Goal: Information Seeking & Learning: Learn about a topic

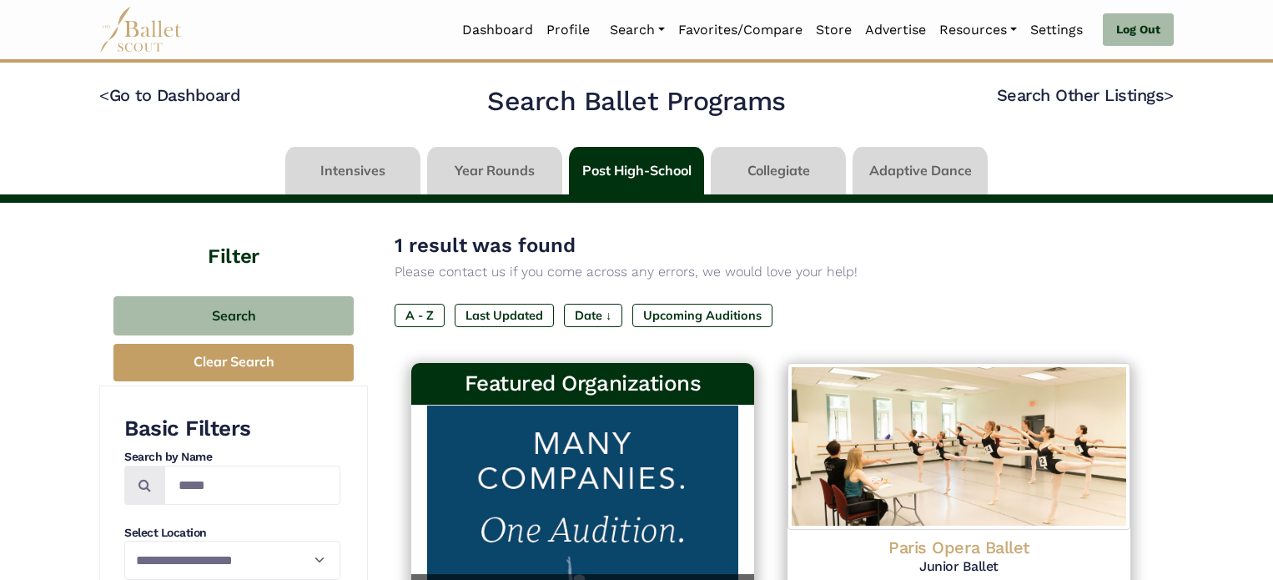
scroll to position [280, 0]
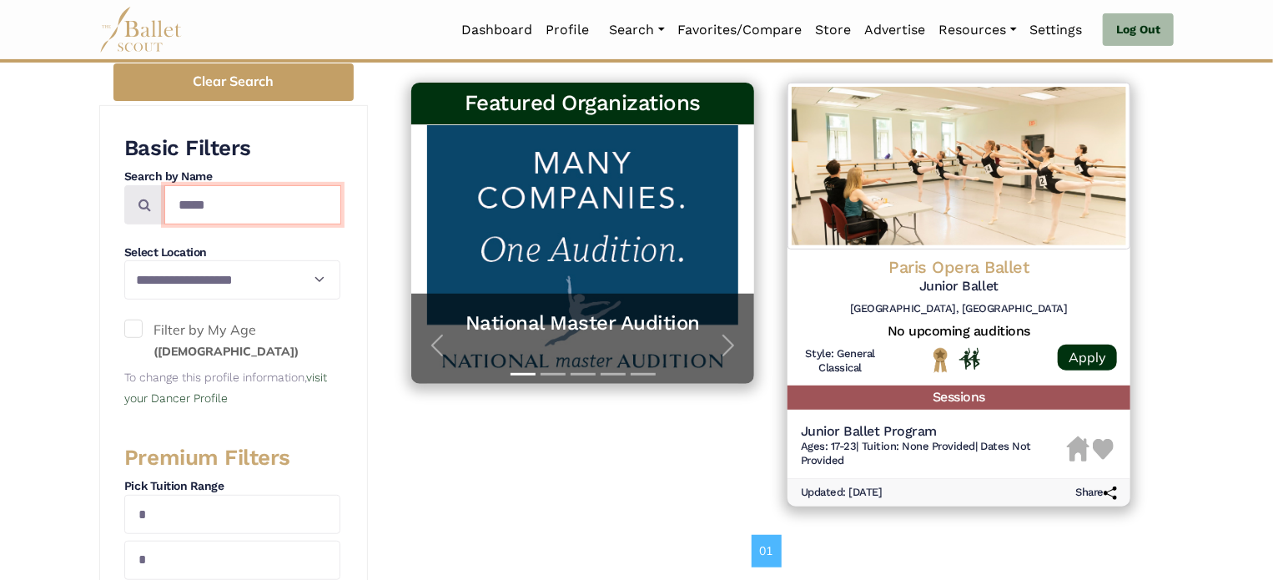
click at [242, 204] on input "*****" at bounding box center [252, 204] width 177 height 39
type input "*"
type input "*******"
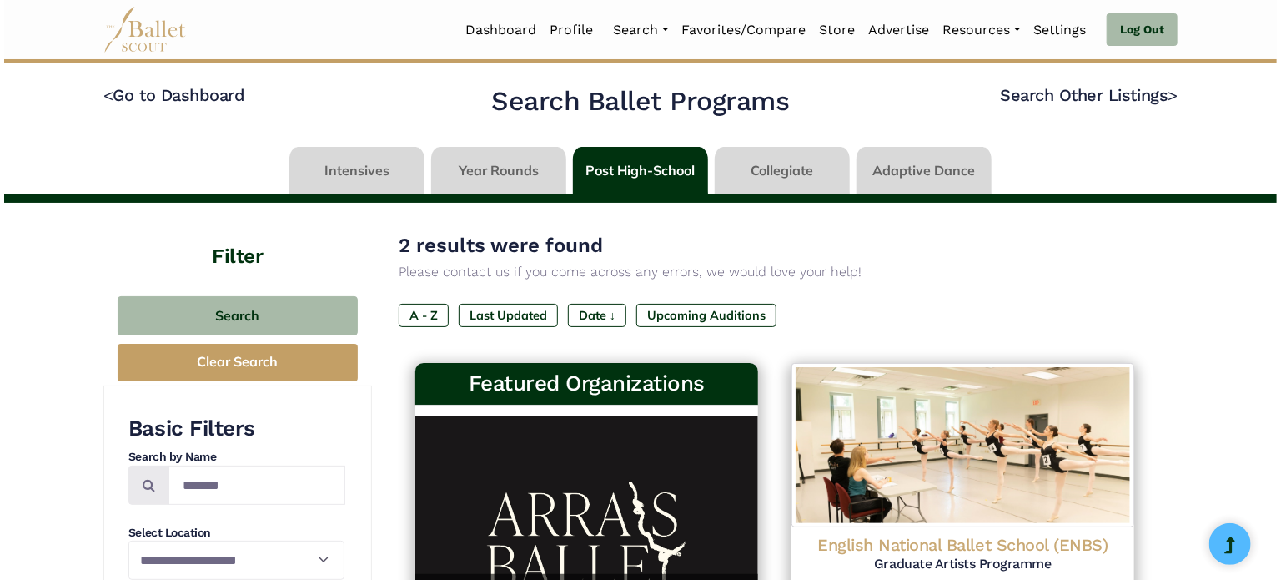
scroll to position [230, 0]
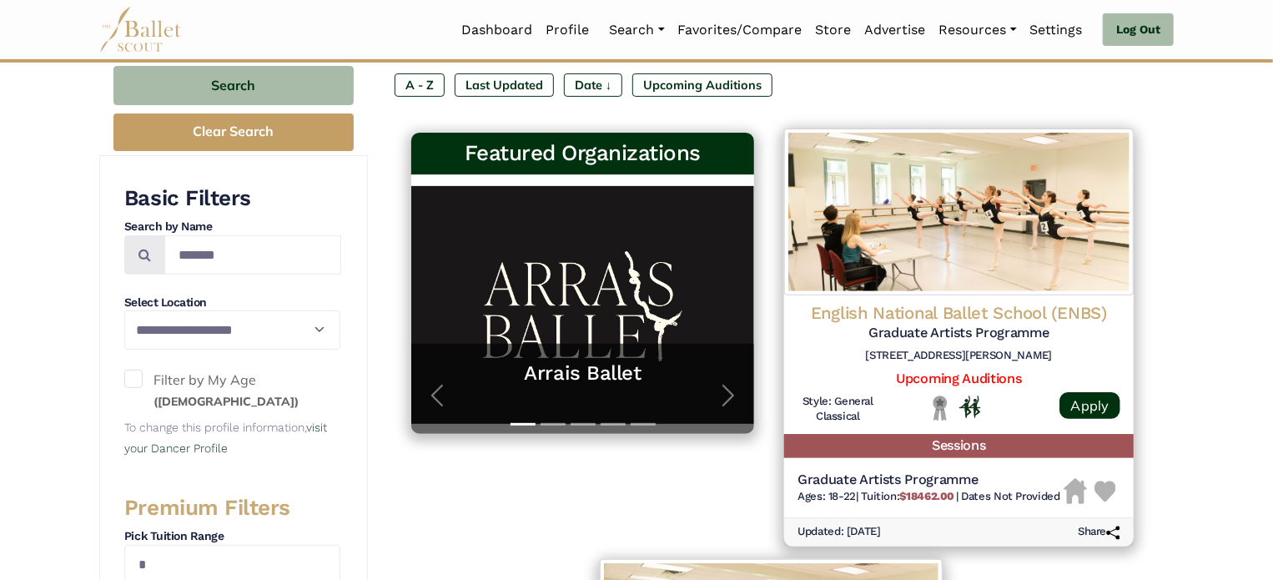
click at [970, 310] on h4 "English National Ballet School (ENBS)" at bounding box center [958, 314] width 323 height 23
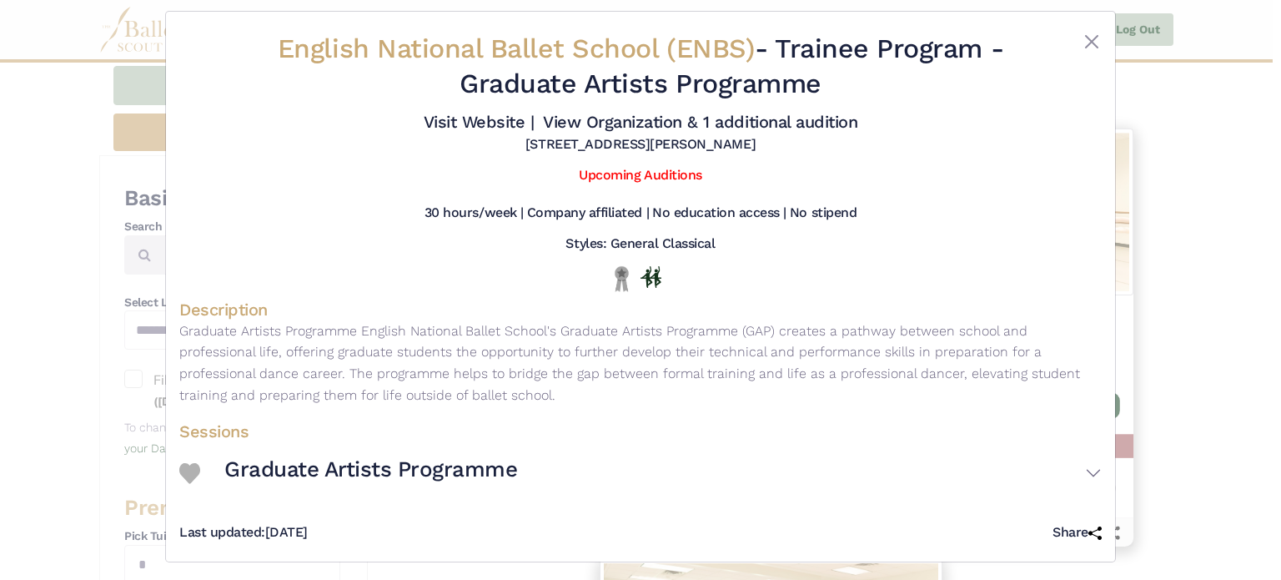
scroll to position [17, 0]
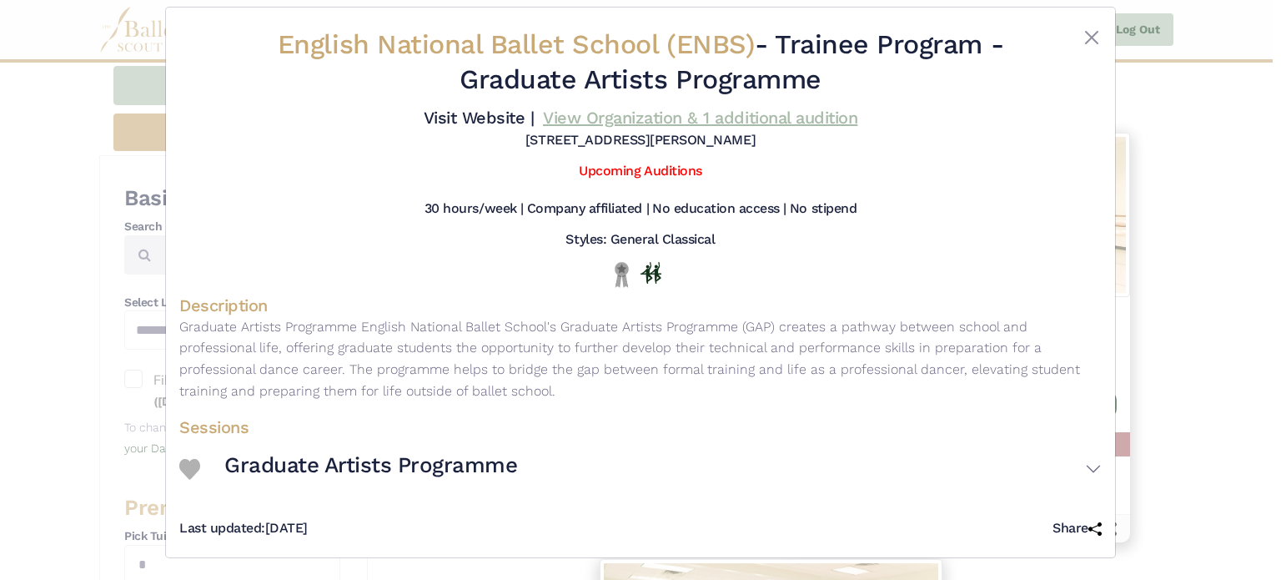
click at [641, 116] on link "View Organization & 1 additional audition" at bounding box center [700, 118] width 314 height 20
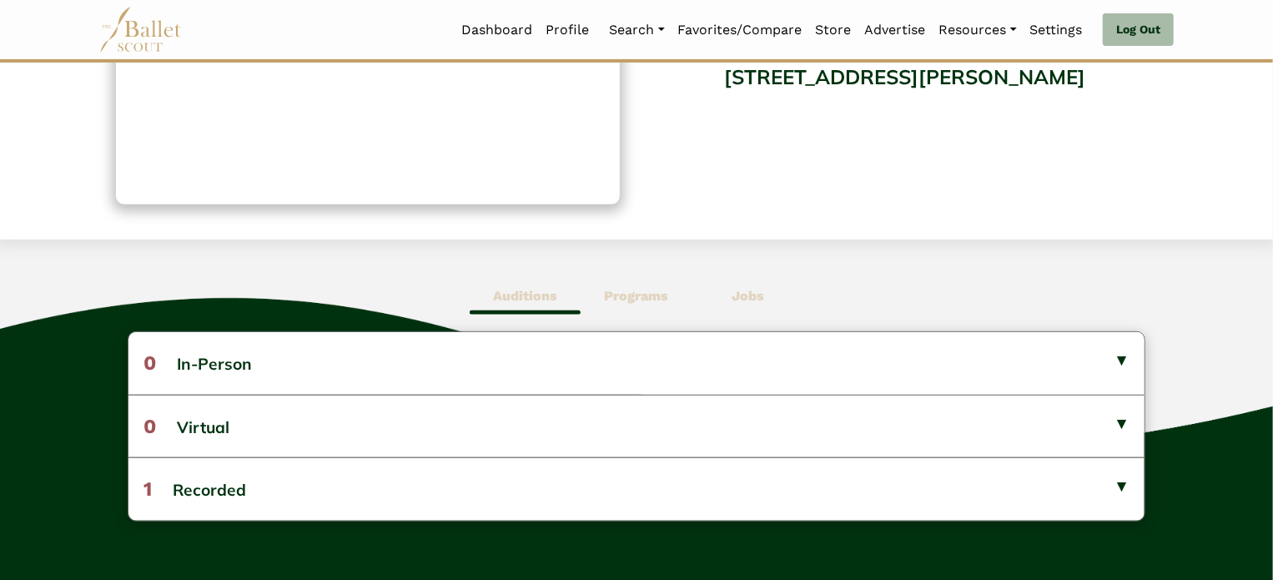
scroll to position [263, 0]
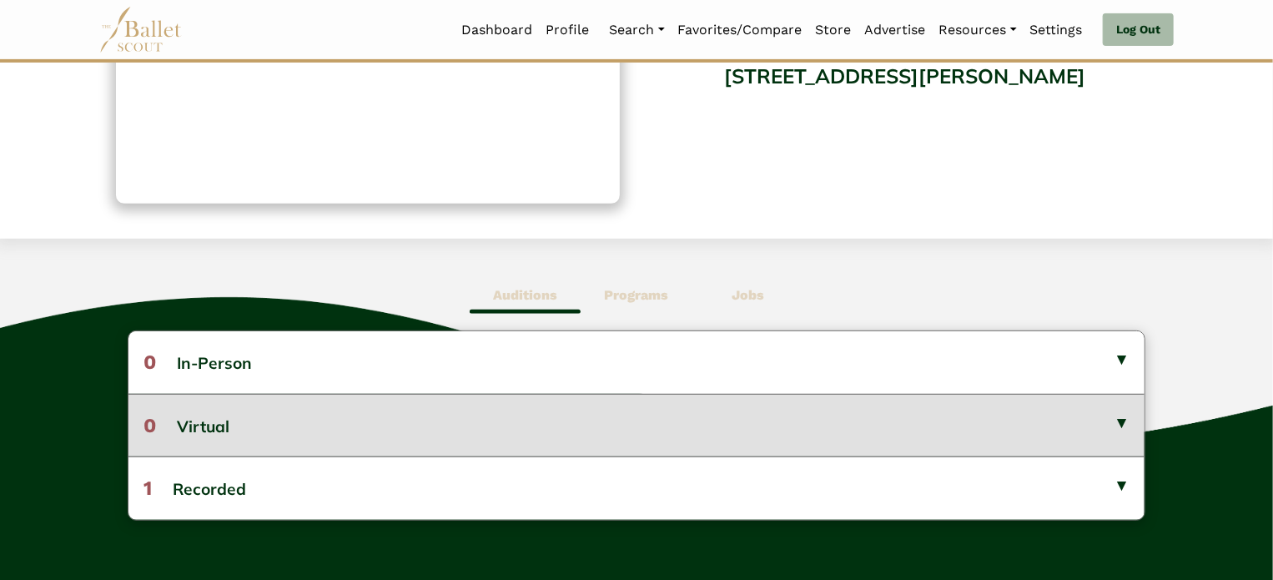
click at [274, 438] on button "0 Virtual" at bounding box center [636, 425] width 1017 height 63
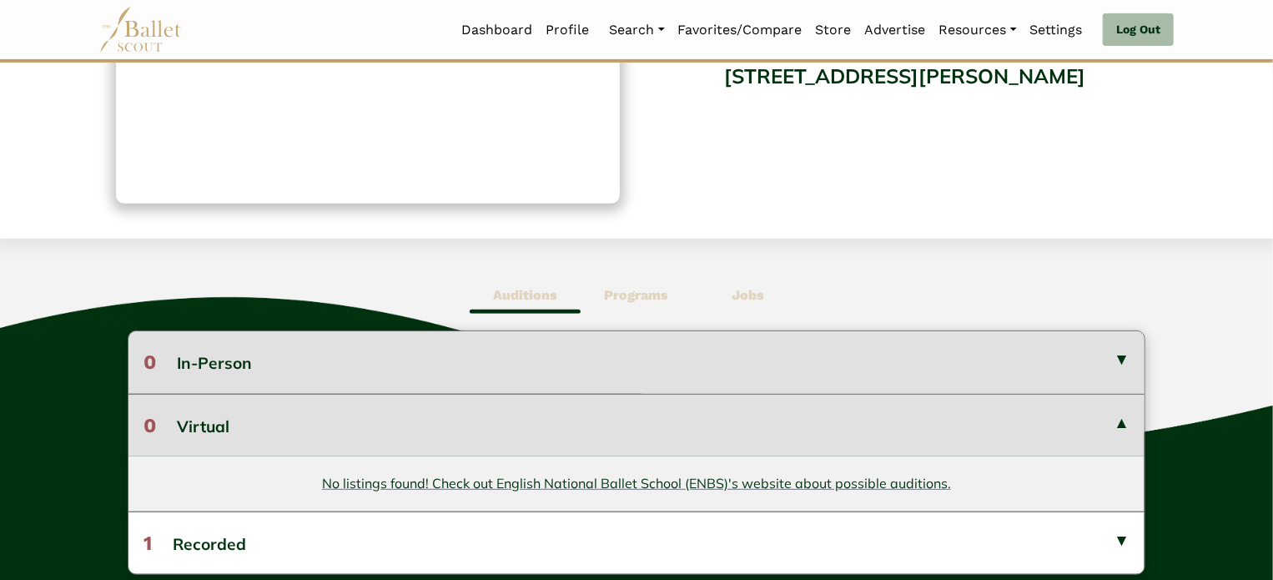
scroll to position [360, 0]
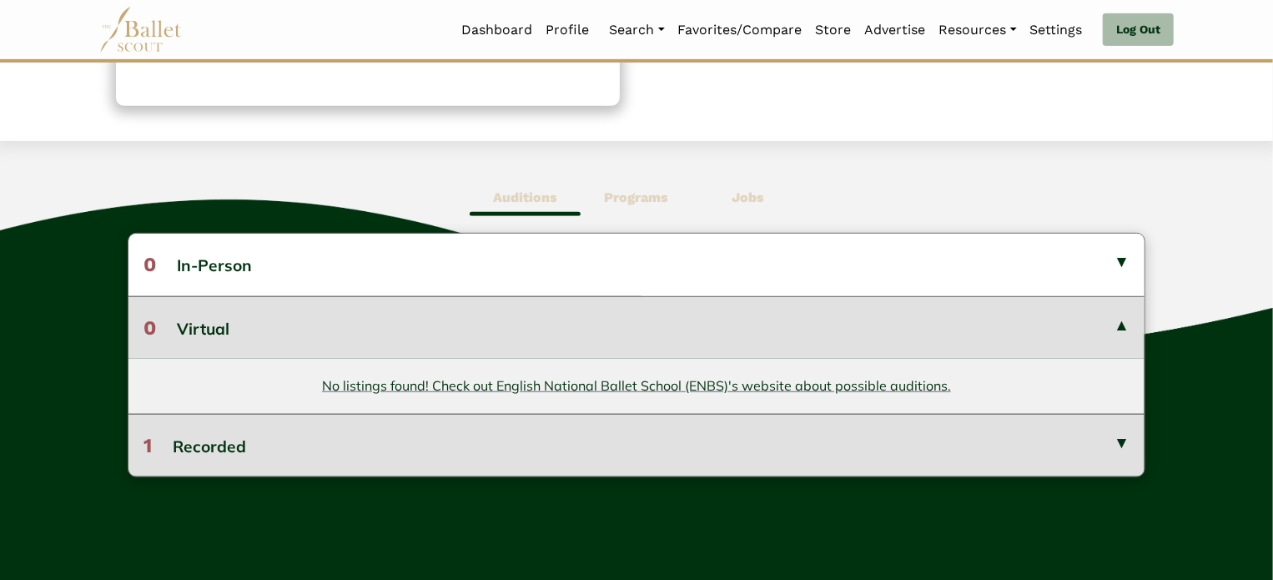
click at [473, 450] on button "1 Recorded" at bounding box center [636, 445] width 1017 height 63
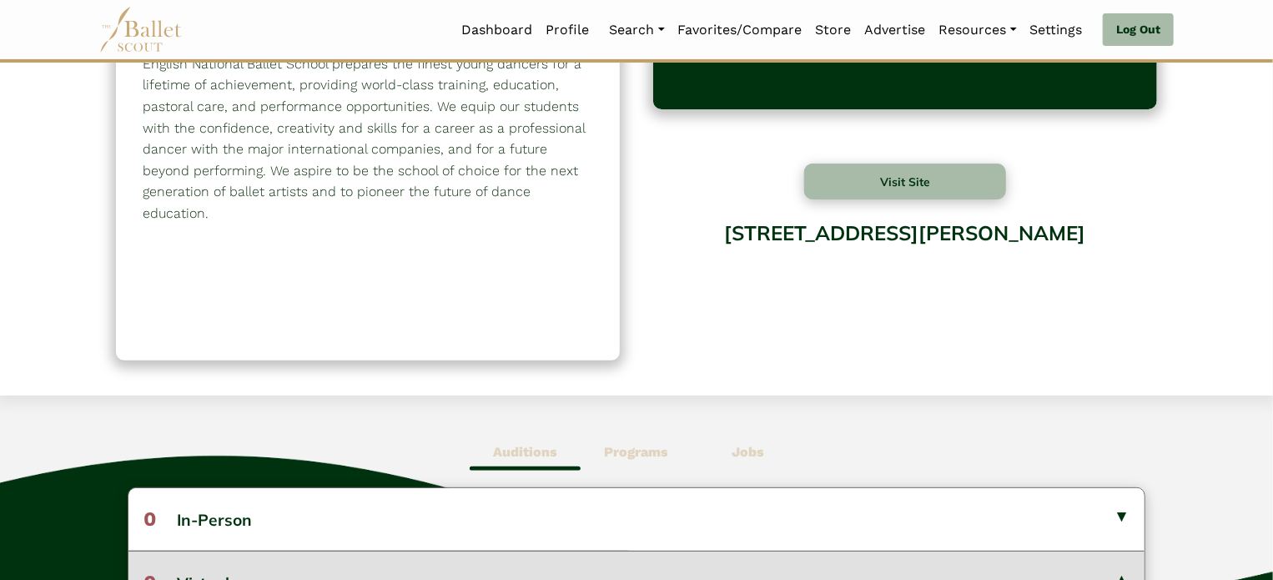
scroll to position [0, 0]
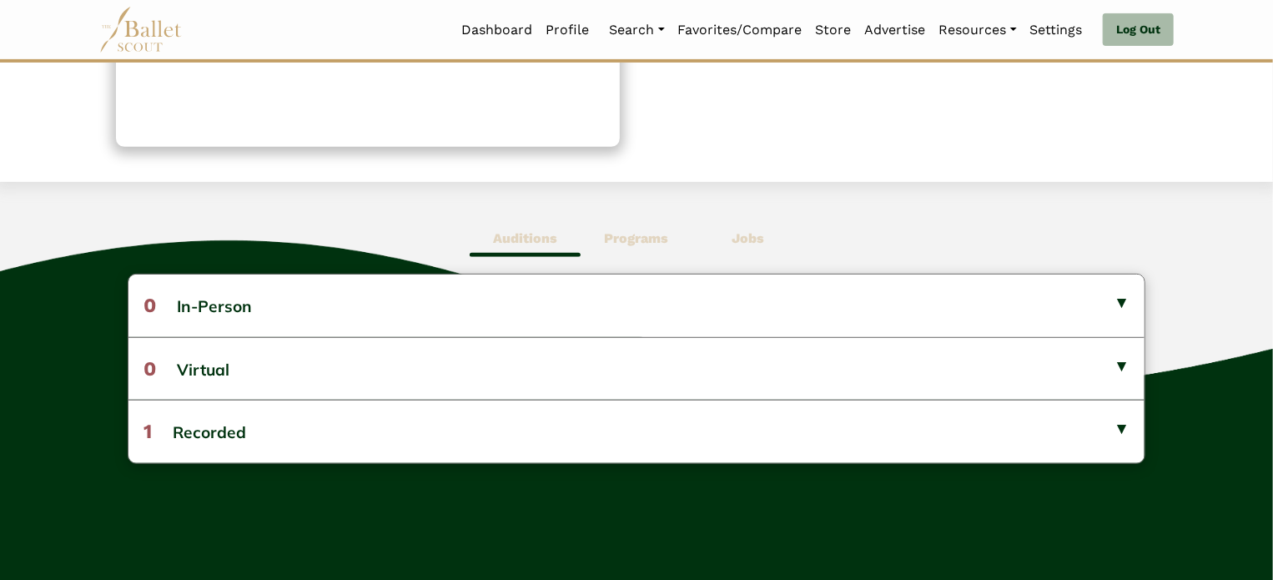
scroll to position [319, 0]
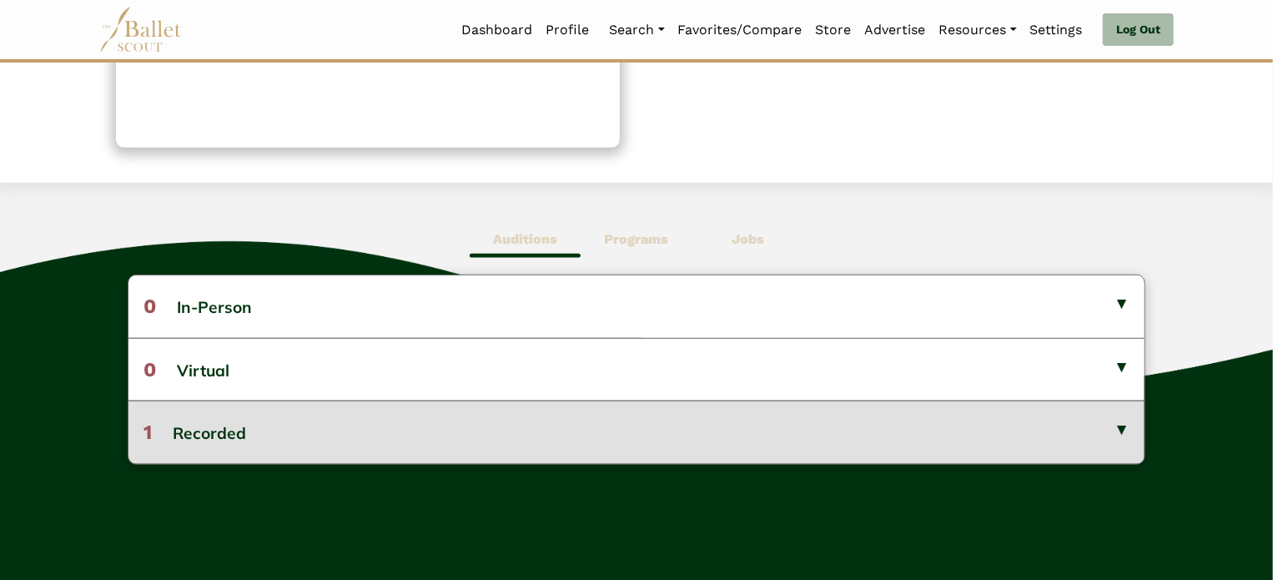
click at [406, 432] on button "1 Recorded" at bounding box center [636, 431] width 1017 height 63
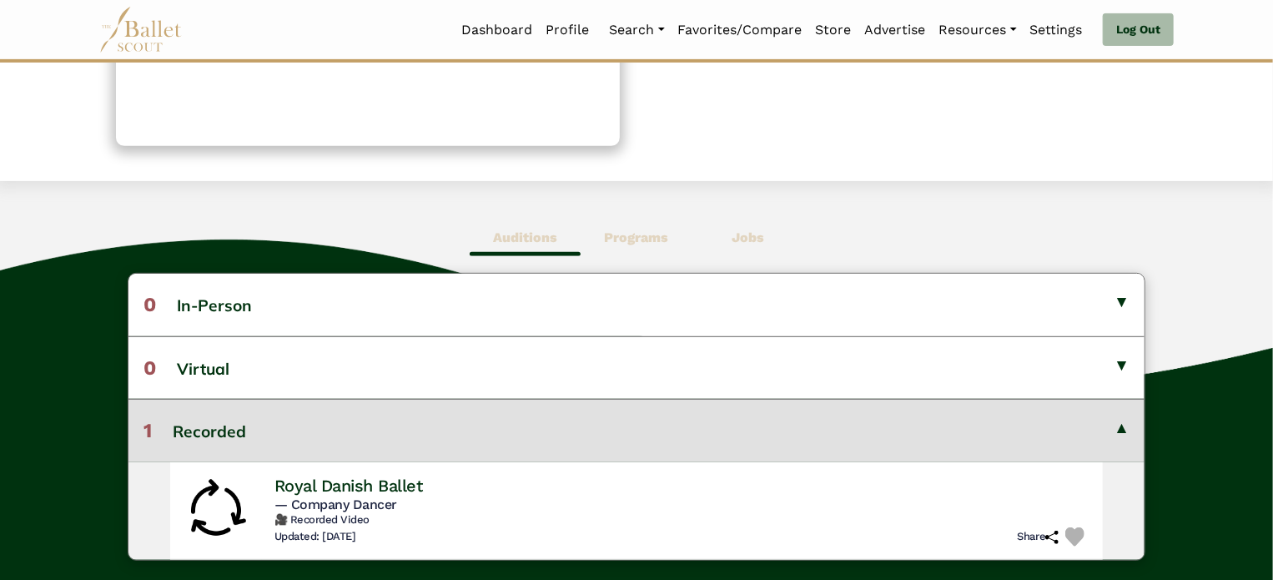
scroll to position [345, 0]
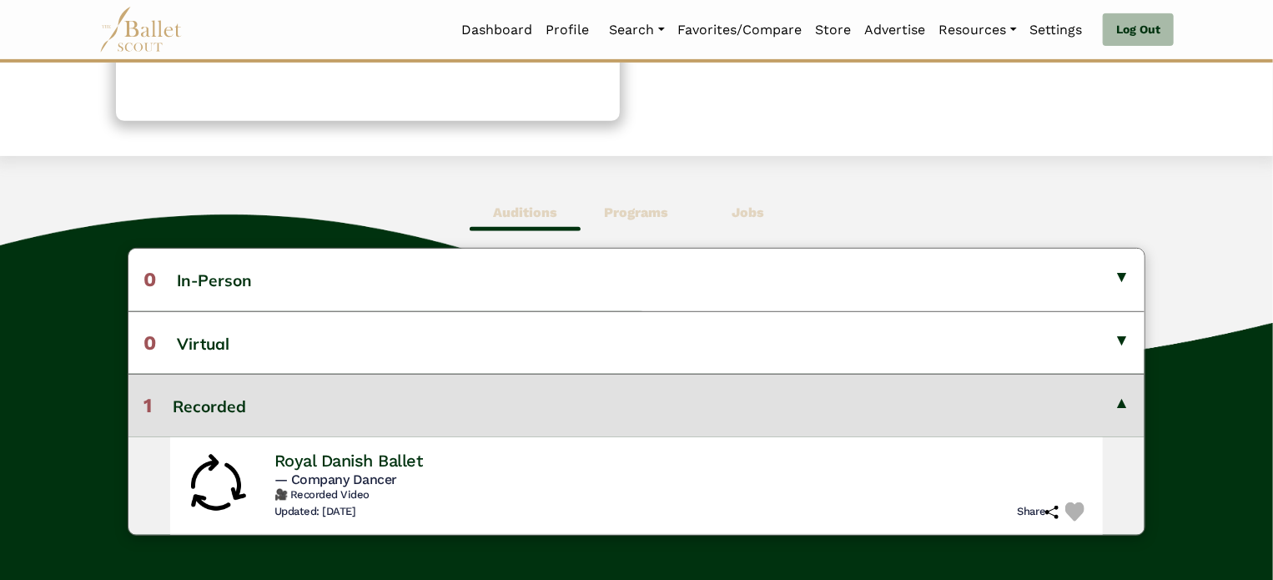
click at [631, 218] on b "Programs" at bounding box center [636, 212] width 64 height 16
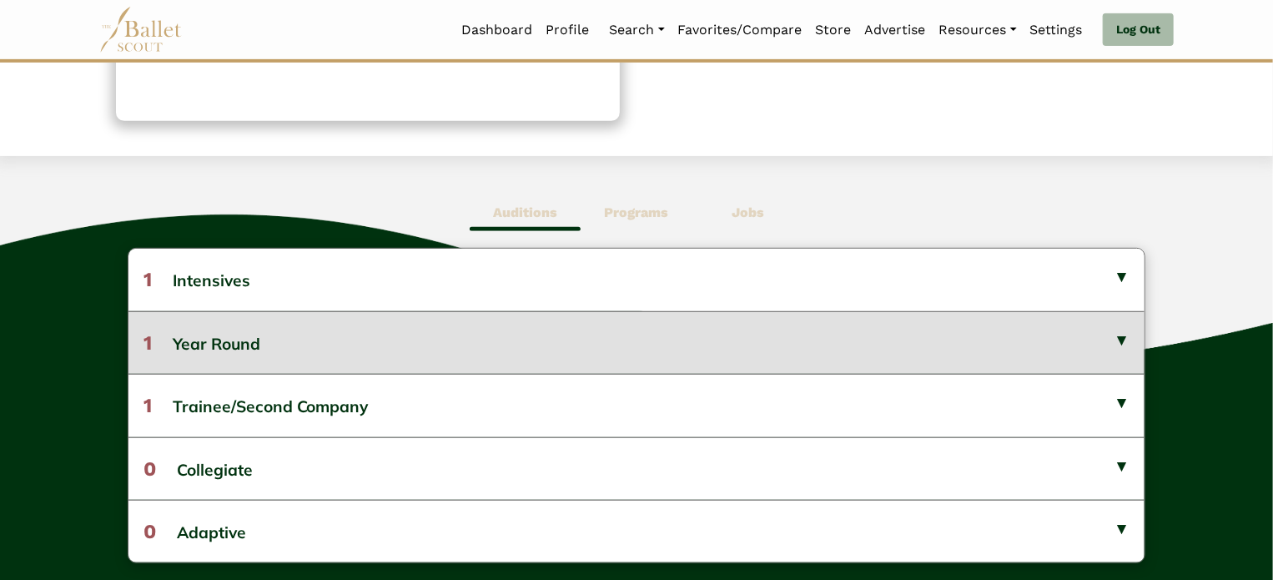
click at [412, 349] on button "1 Year Round" at bounding box center [636, 342] width 1017 height 63
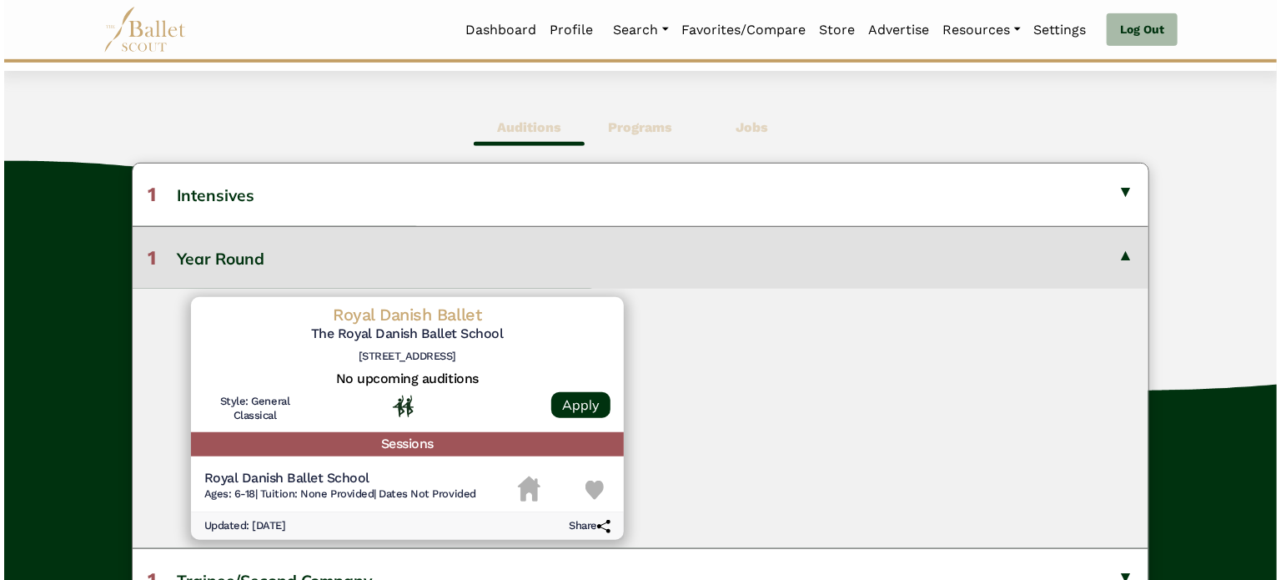
scroll to position [432, 0]
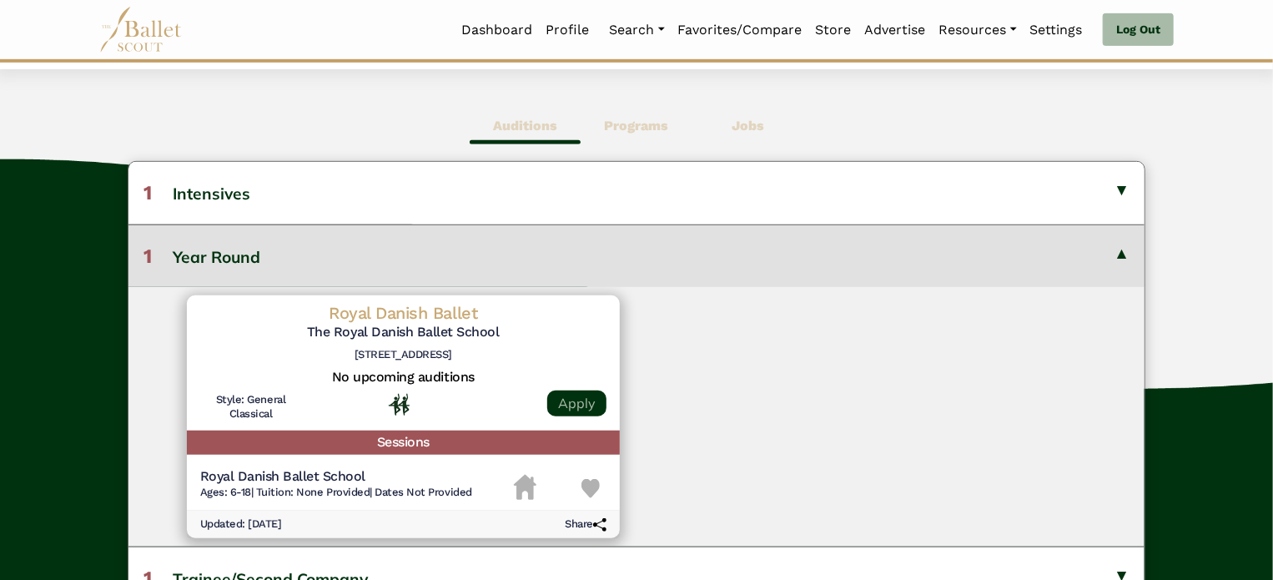
click at [561, 399] on link "Apply" at bounding box center [576, 403] width 59 height 26
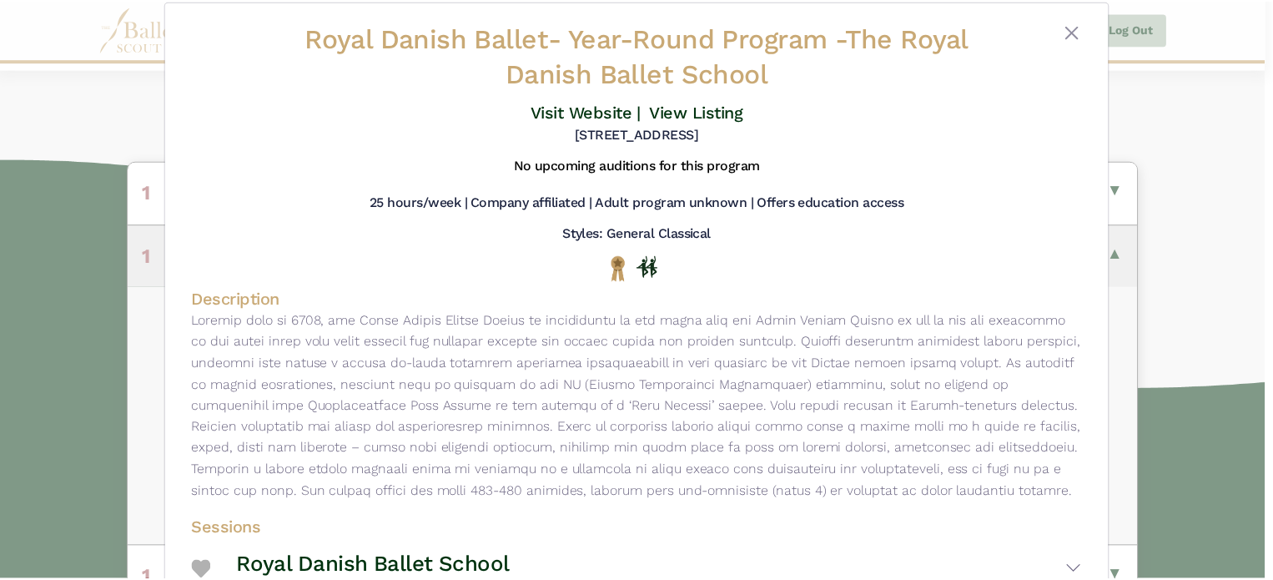
scroll to position [20, 0]
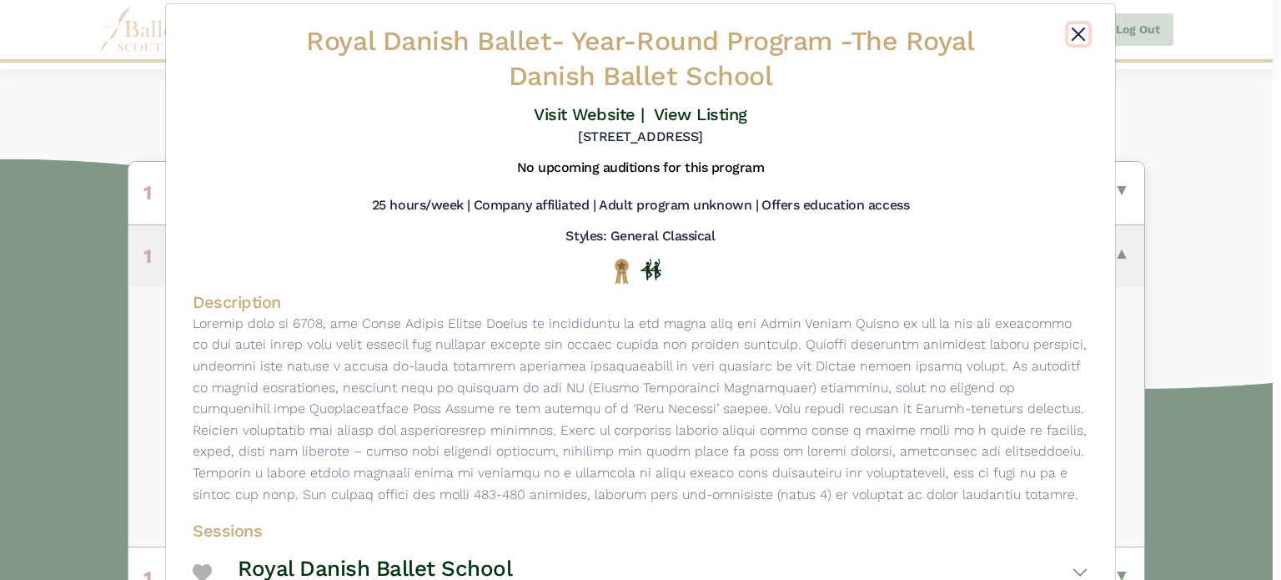
click at [1073, 33] on button "Close" at bounding box center [1078, 34] width 20 height 20
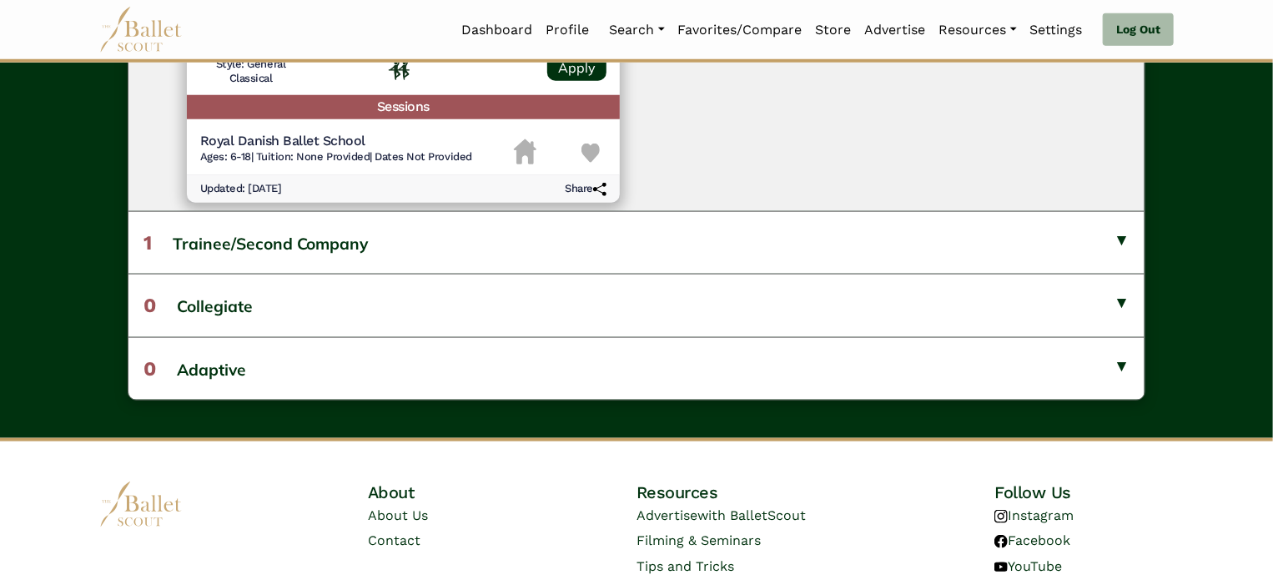
scroll to position [767, 0]
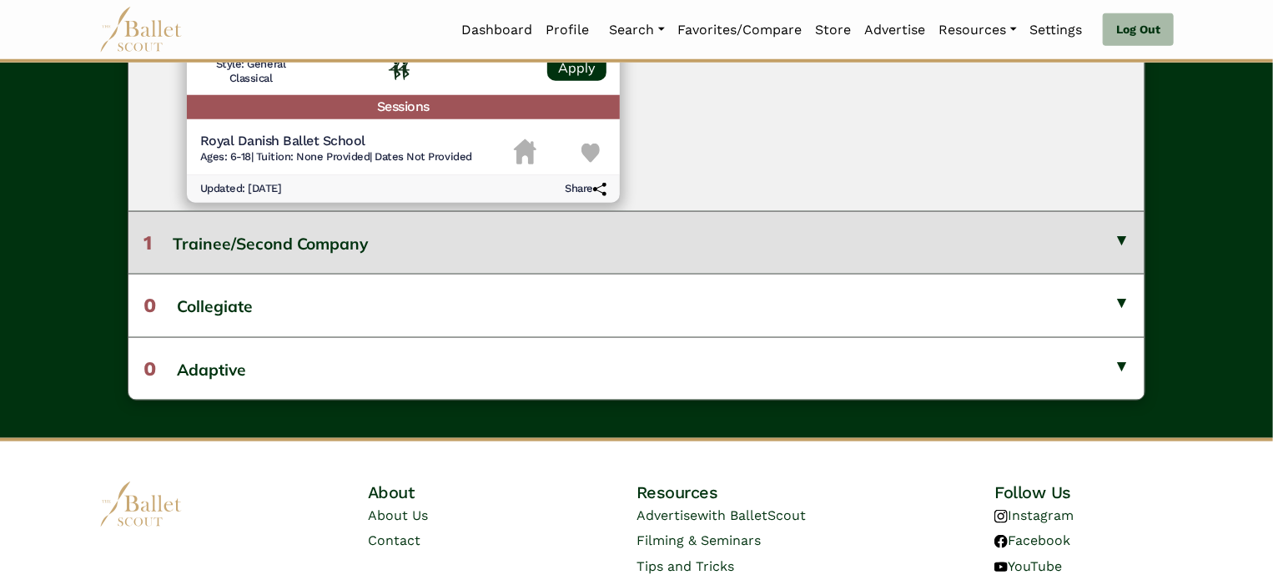
drag, startPoint x: 1073, startPoint y: 33, endPoint x: 236, endPoint y: 253, distance: 865.5
click at [236, 253] on button "1 Trainee/Second Company" at bounding box center [636, 242] width 1017 height 63
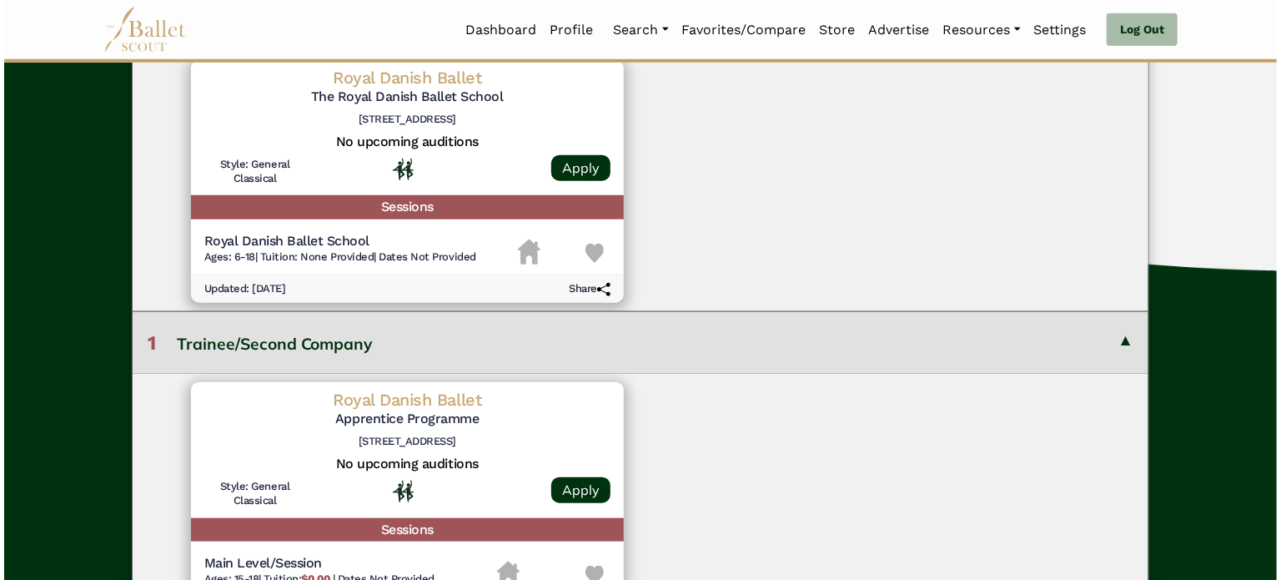
scroll to position [650, 0]
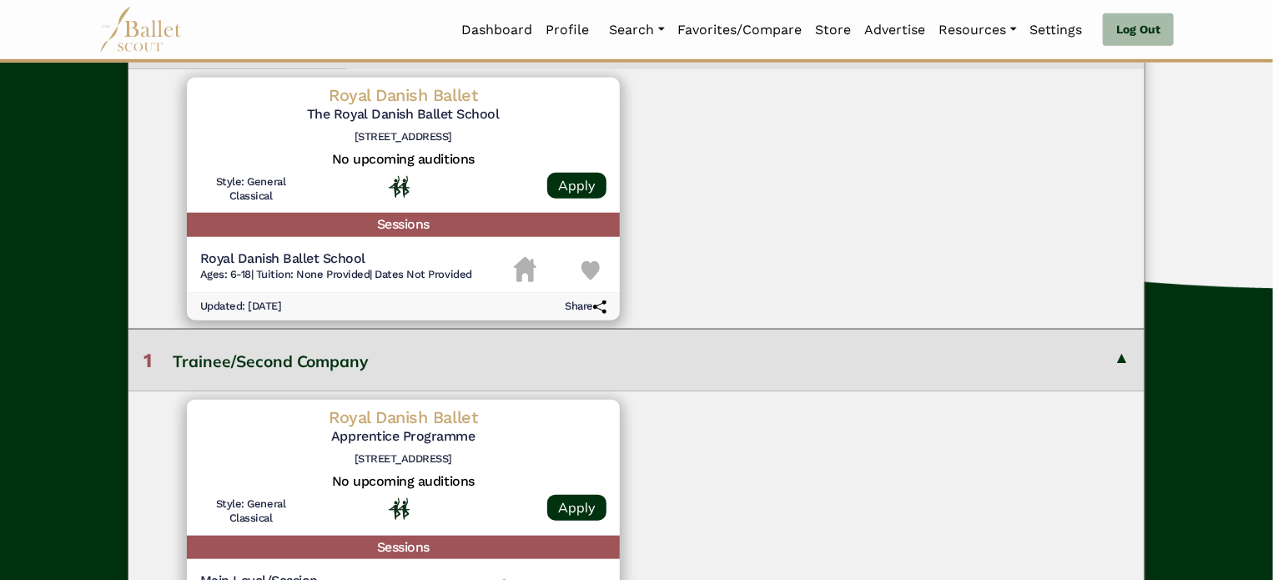
click at [380, 115] on h5 "The Royal Danish Ballet School" at bounding box center [403, 115] width 406 height 18
click at [256, 148] on div "Royal Danish Ballet The Royal Danish Ballet School Sankt Annæ Pl. 36, 1250 Købe…" at bounding box center [403, 117] width 406 height 67
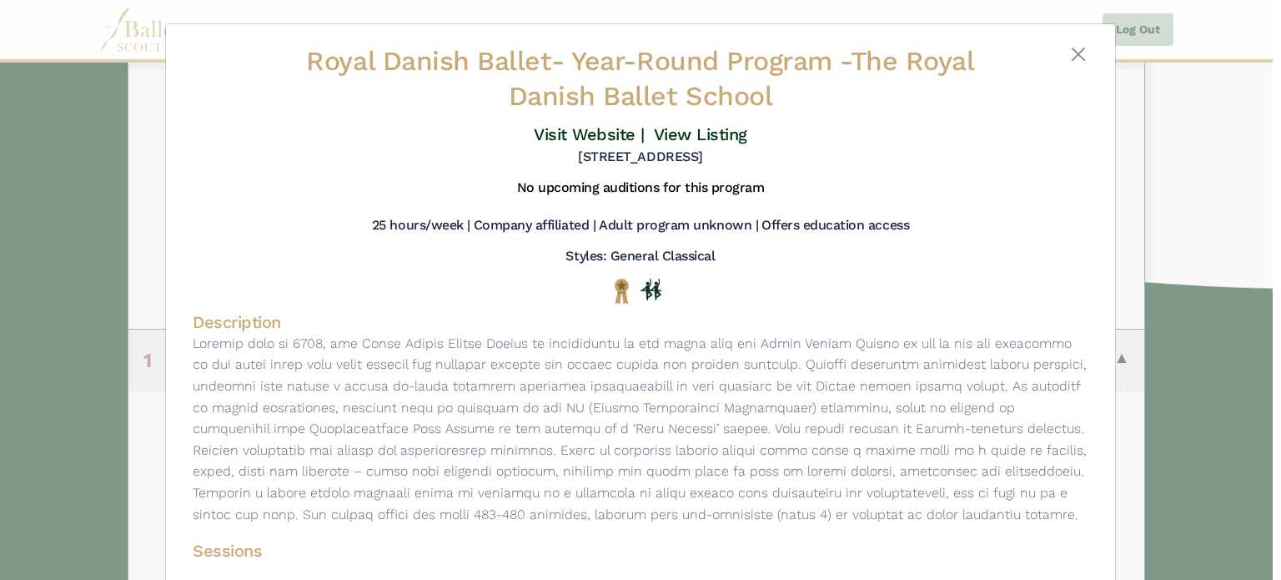
scroll to position [123, 0]
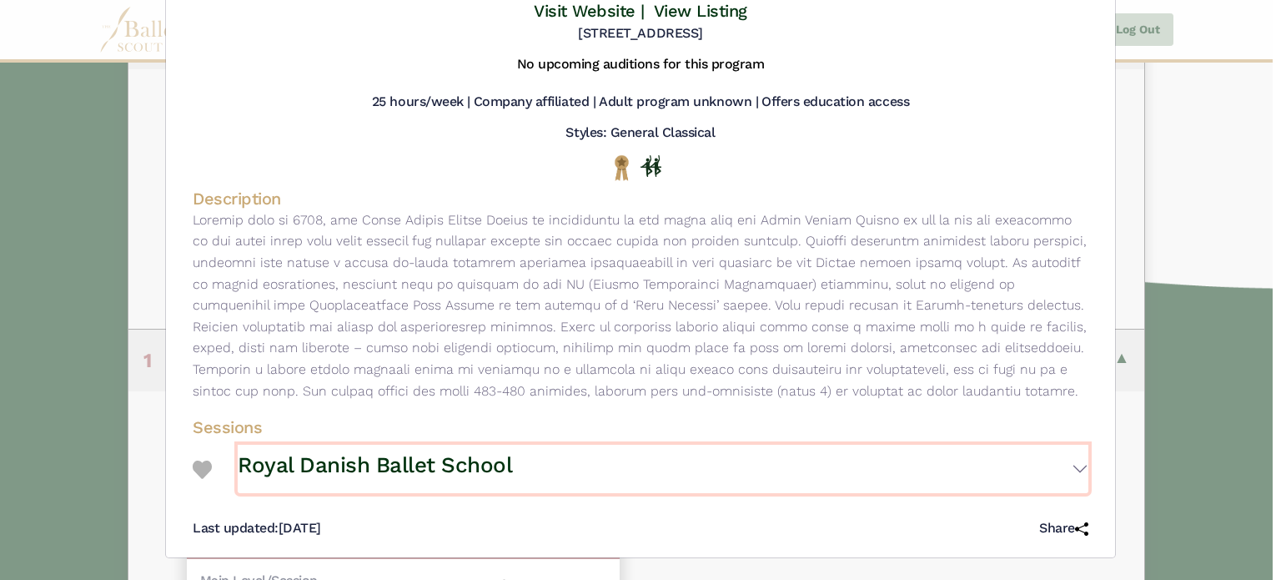
click at [1074, 479] on button "Royal Danish Ballet School" at bounding box center [663, 468] width 851 height 48
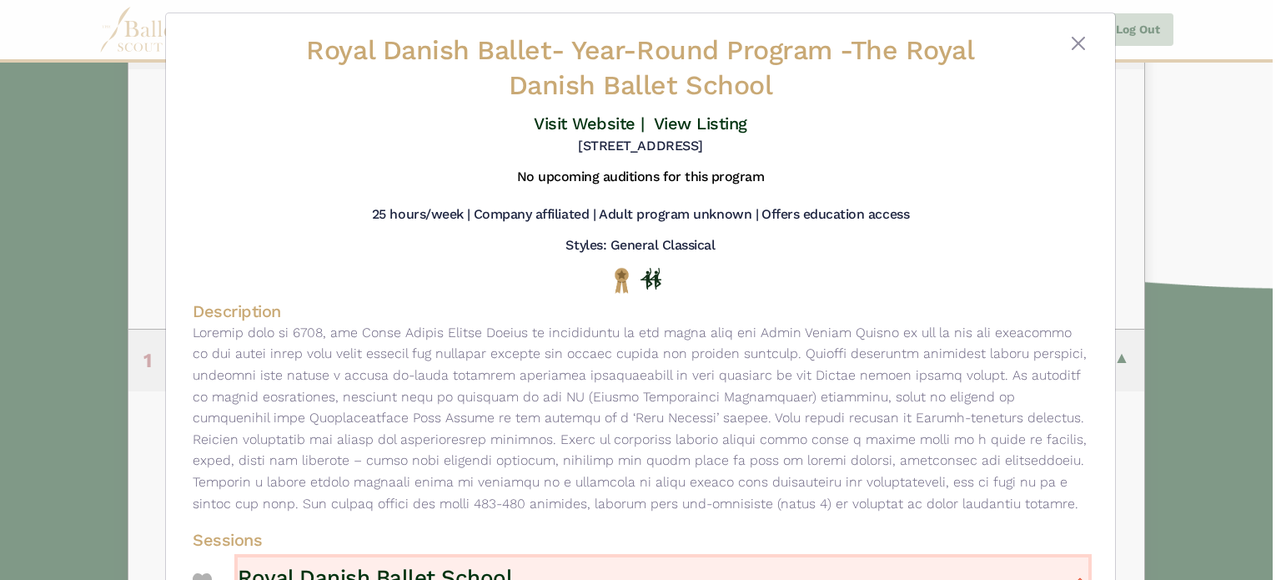
scroll to position [10, 0]
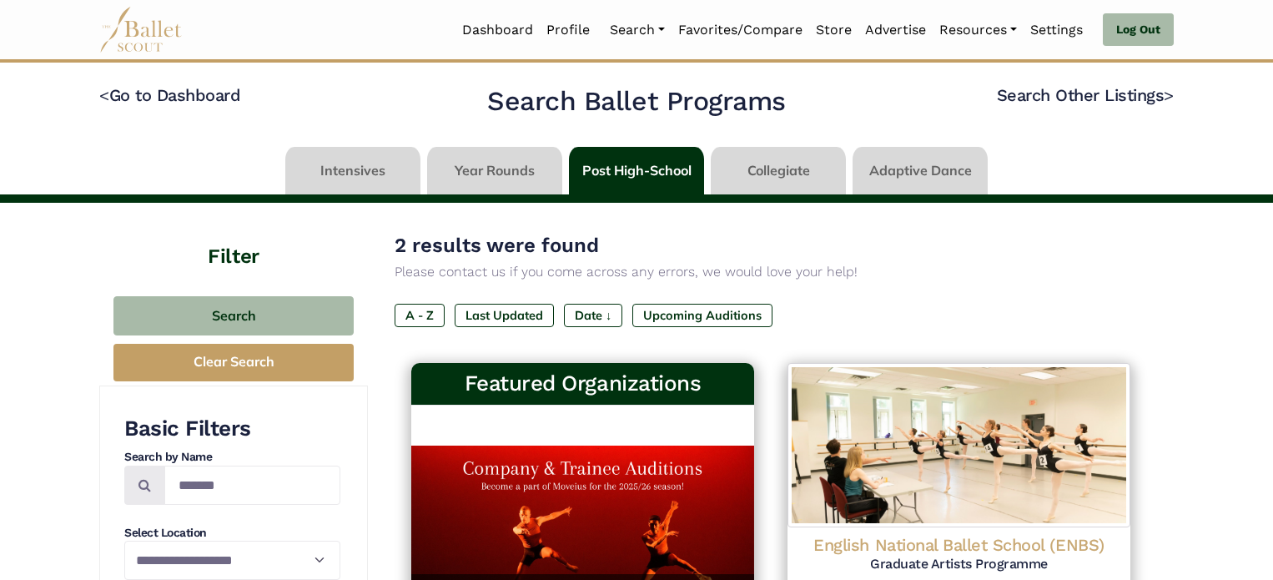
scroll to position [230, 0]
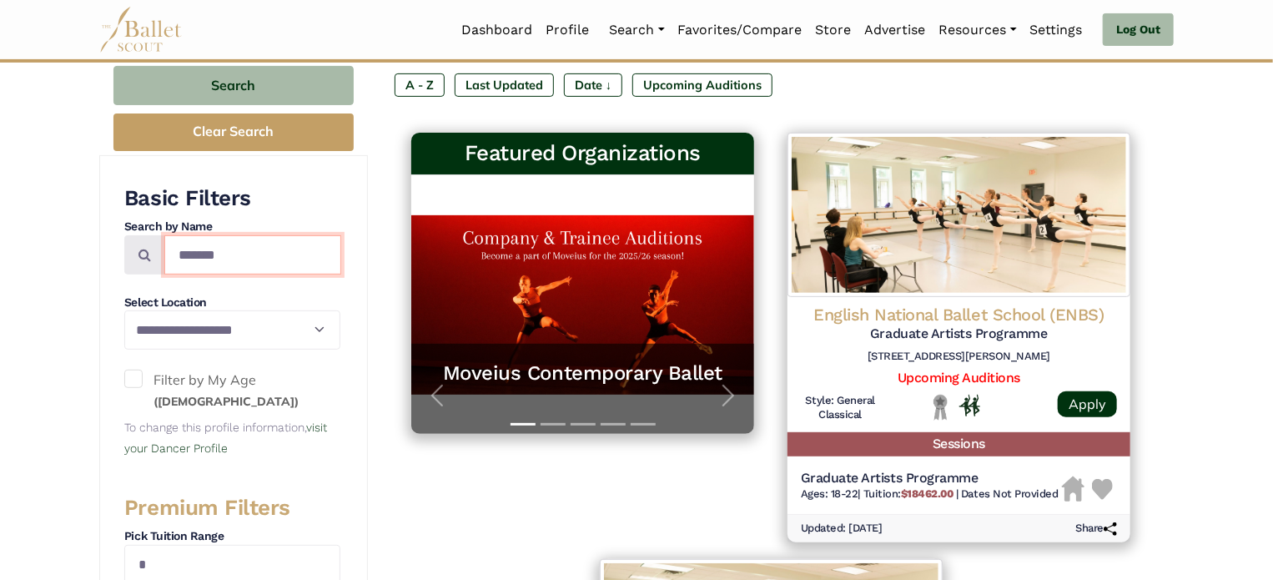
click at [244, 256] on input "*******" at bounding box center [252, 254] width 177 height 39
type input "*"
type input "**********"
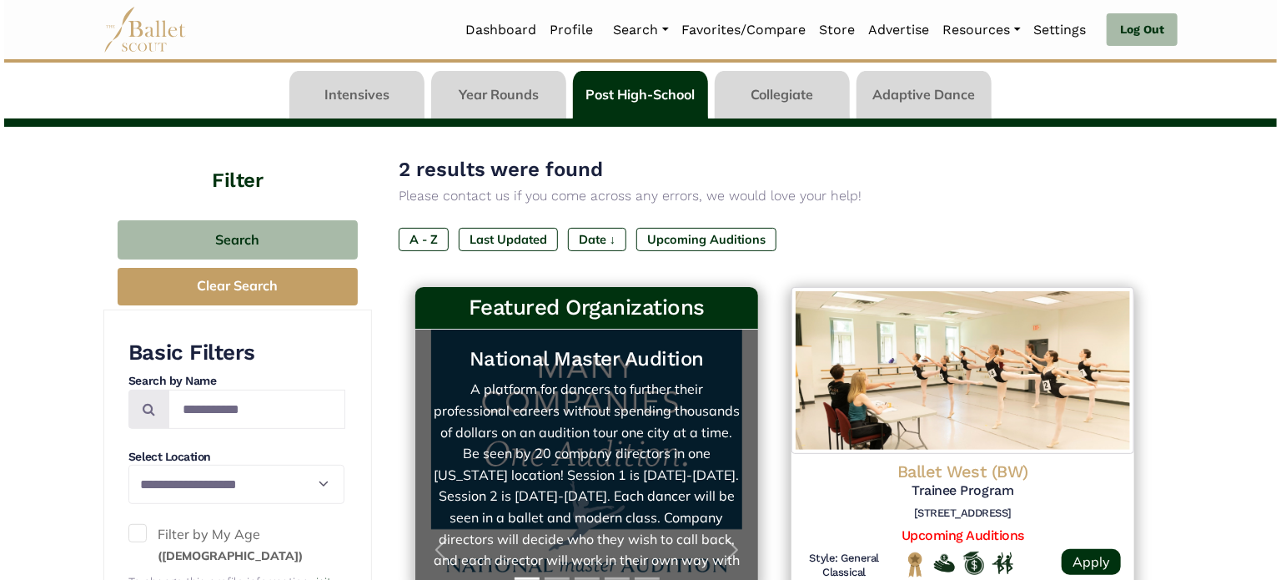
scroll to position [42, 0]
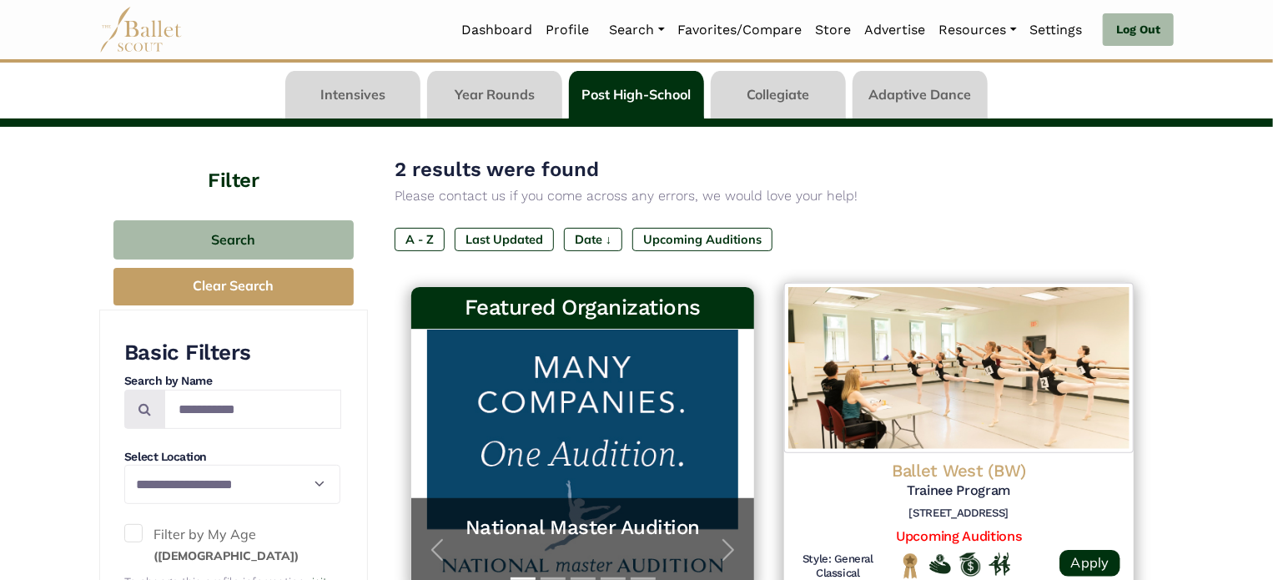
click at [944, 487] on h5 "Trainee Program" at bounding box center [958, 491] width 323 height 18
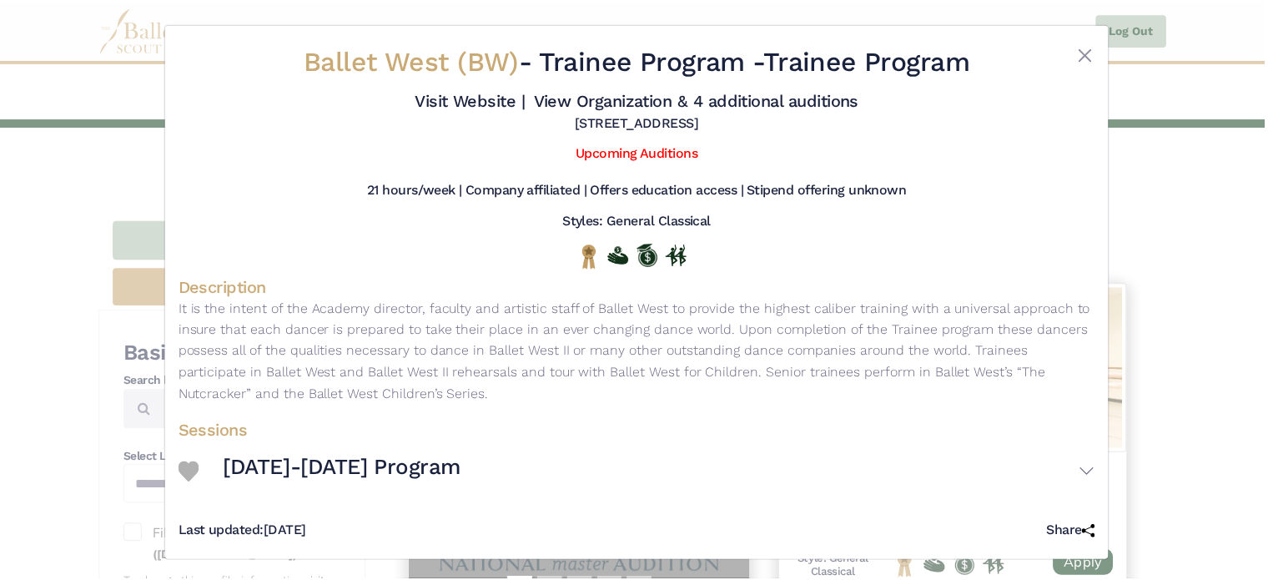
scroll to position [3, 0]
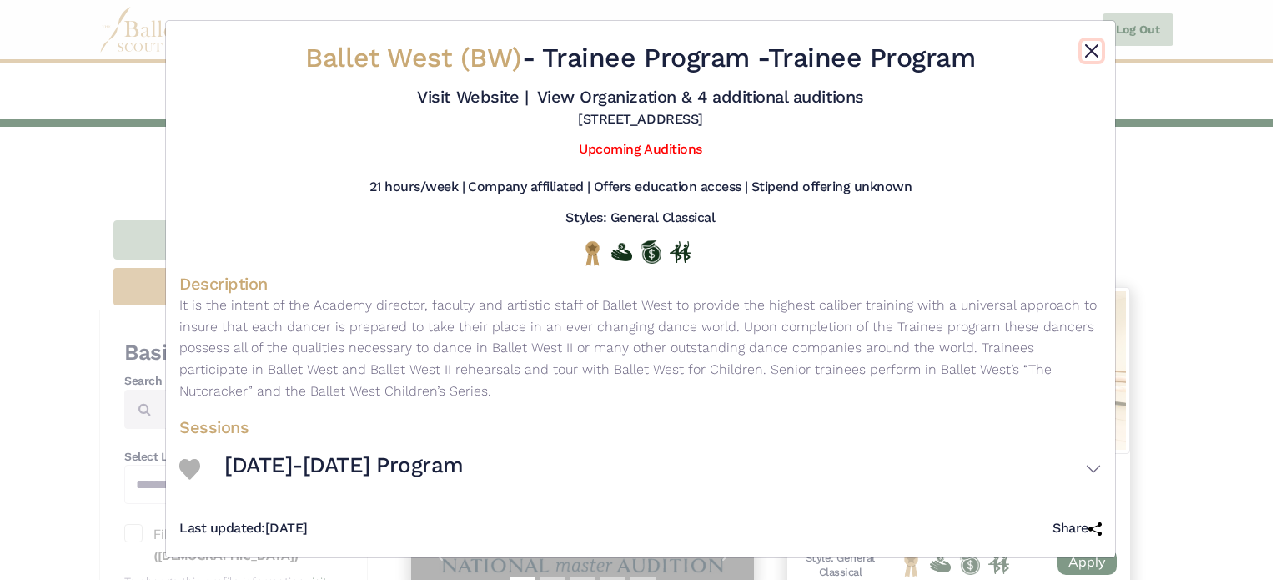
click at [1085, 45] on button "Close" at bounding box center [1092, 51] width 20 height 20
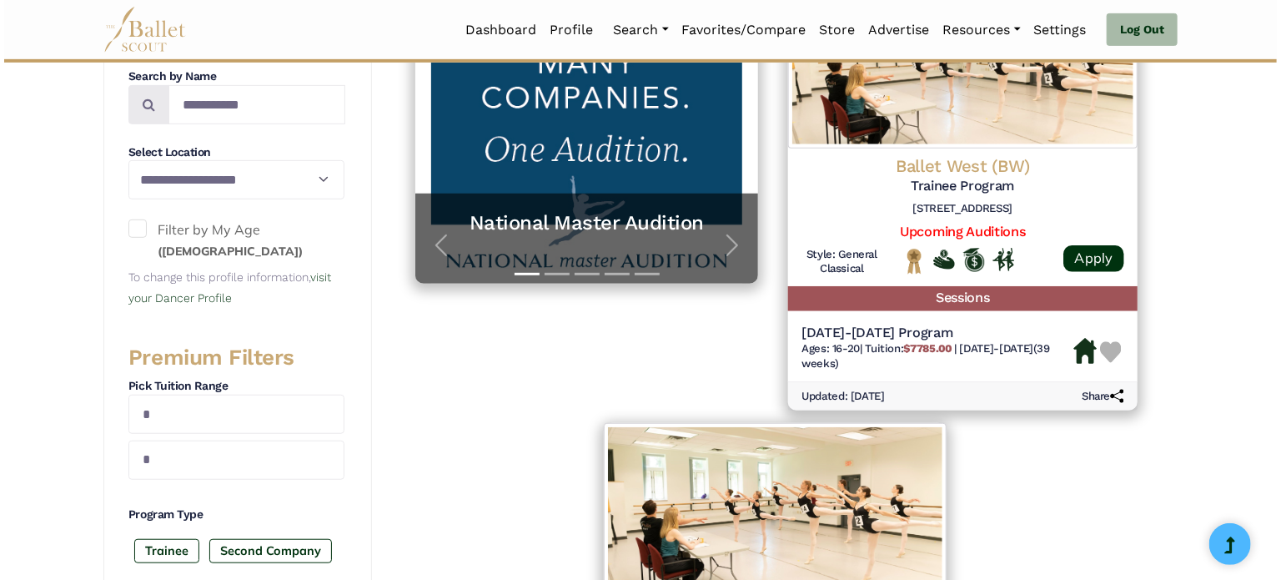
scroll to position [364, 0]
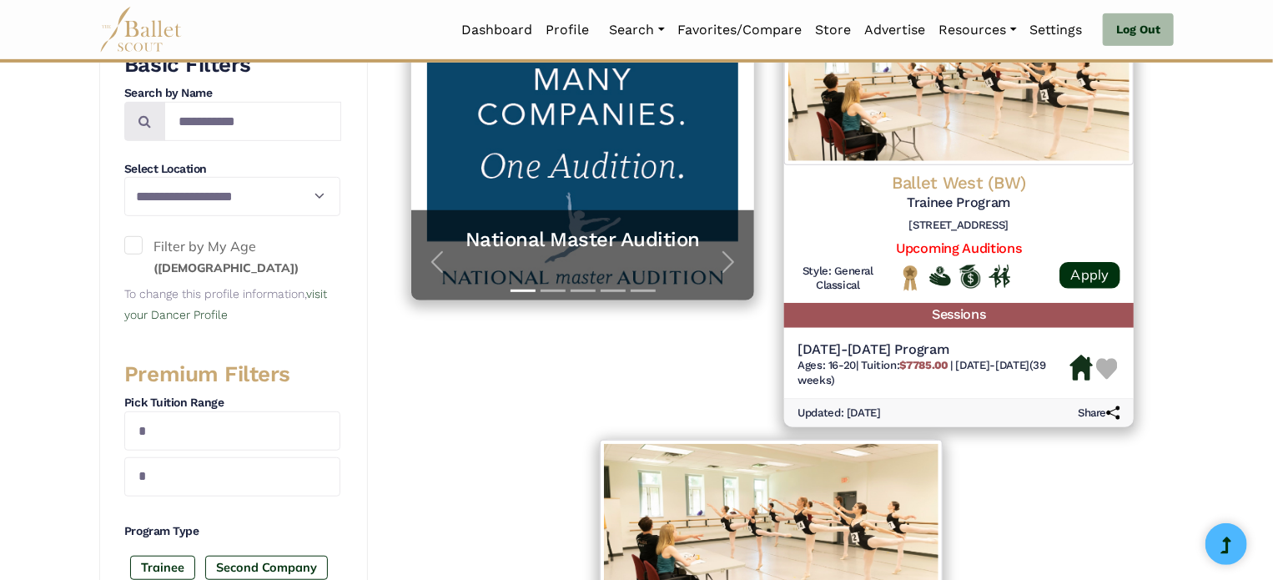
click at [936, 186] on h4 "Ballet West (BW)" at bounding box center [958, 184] width 323 height 23
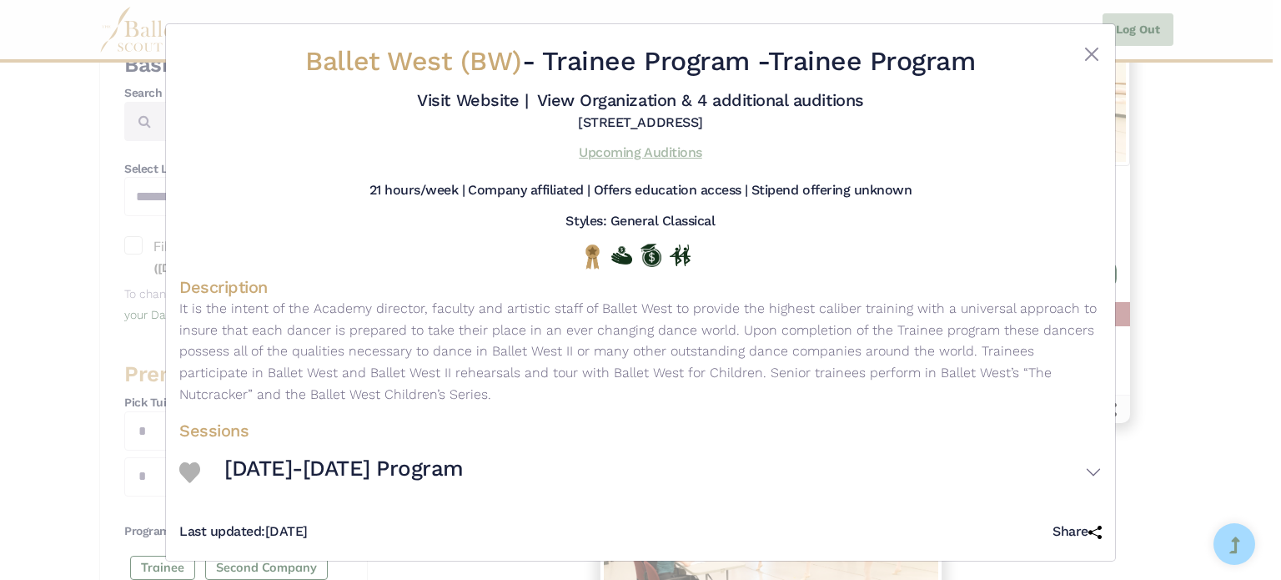
scroll to position [3, 0]
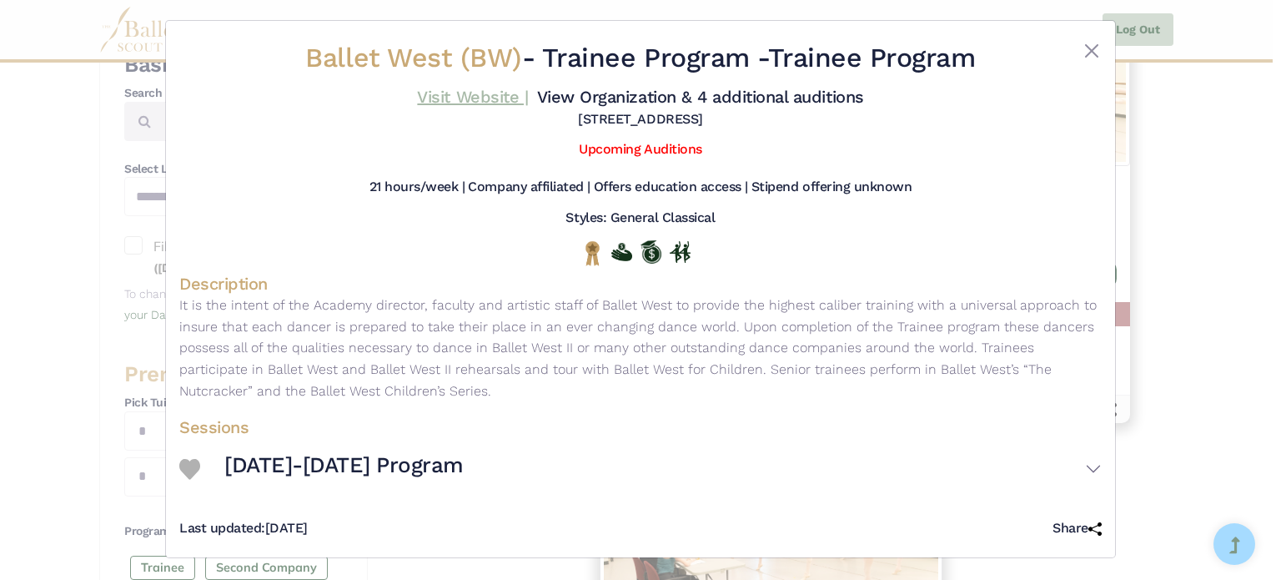
click at [510, 93] on link "Visit Website |" at bounding box center [472, 97] width 111 height 20
